Goal: Information Seeking & Learning: Learn about a topic

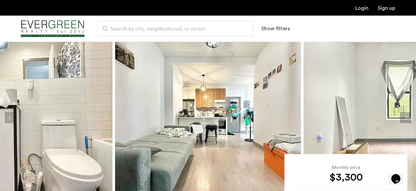
scroll to position [5, 0]
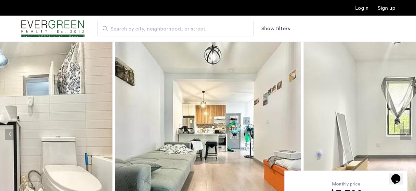
click at [366, 128] on img at bounding box center [397, 134] width 186 height 195
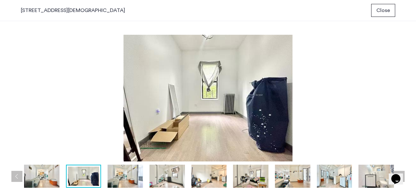
scroll to position [0, 0]
click at [119, 178] on img at bounding box center [125, 176] width 35 height 23
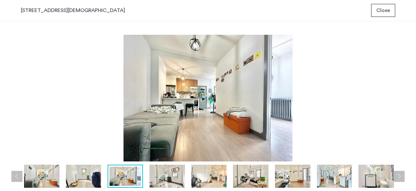
click at [151, 179] on img at bounding box center [167, 176] width 35 height 23
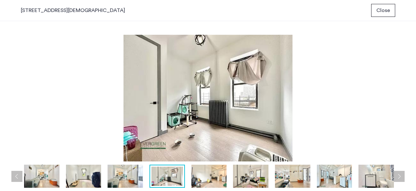
click at [178, 180] on img at bounding box center [168, 176] width 32 height 19
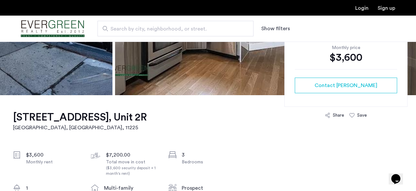
scroll to position [153, 0]
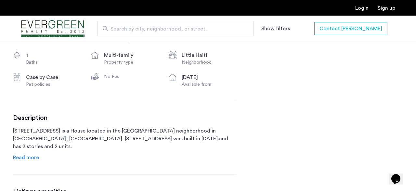
scroll to position [274, 0]
